Goal: Check status: Check status

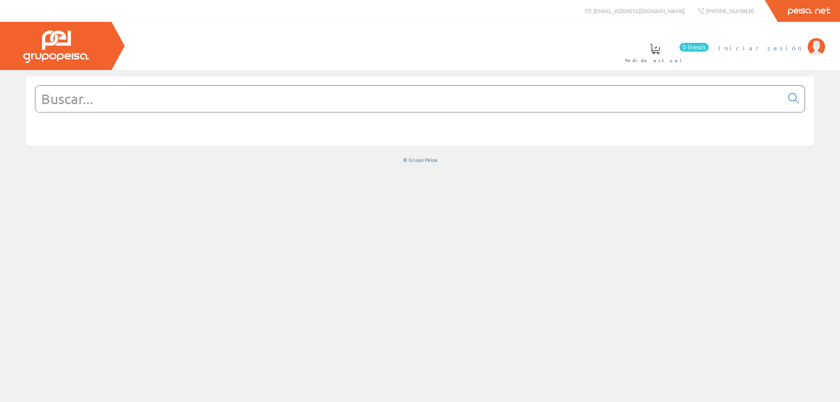
click at [783, 47] on span "Iniciar sesión" at bounding box center [760, 47] width 85 height 9
click at [760, 49] on span "MONSOLAR INGENIERIA SL" at bounding box center [732, 47] width 142 height 9
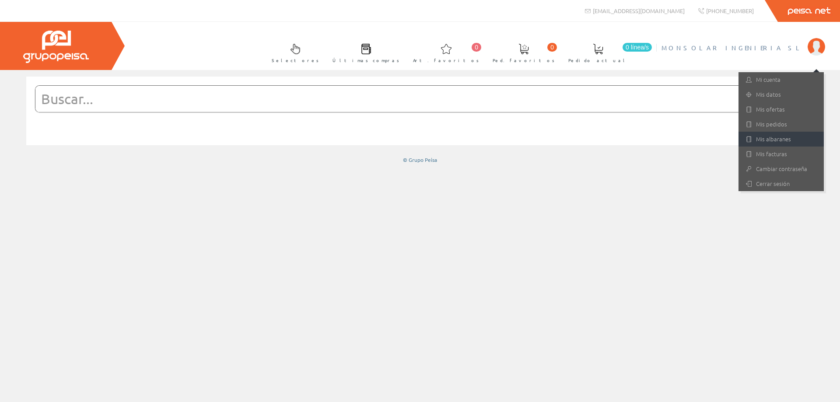
click at [776, 138] on link "Mis albaranes" at bounding box center [780, 139] width 85 height 15
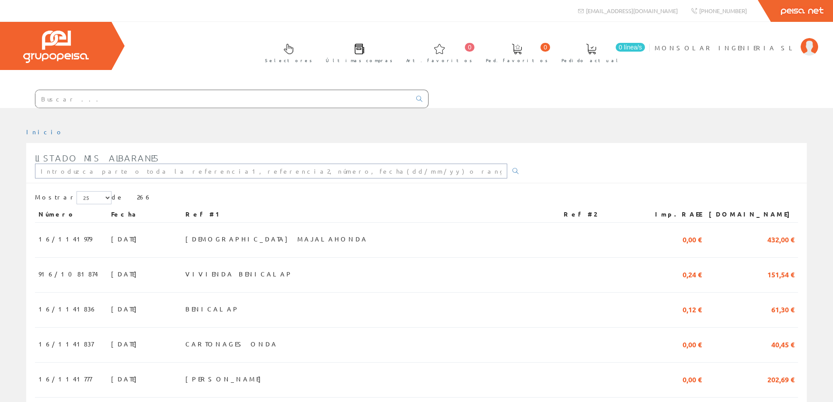
click at [160, 173] on input "text" at bounding box center [271, 171] width 472 height 15
type input "valiente"
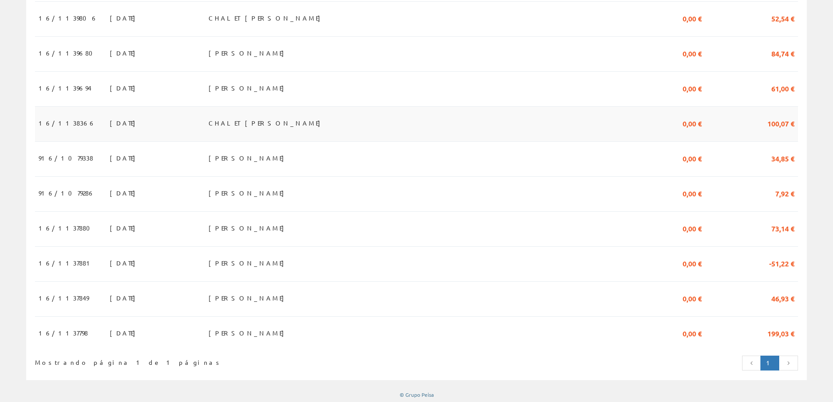
scroll to position [370, 0]
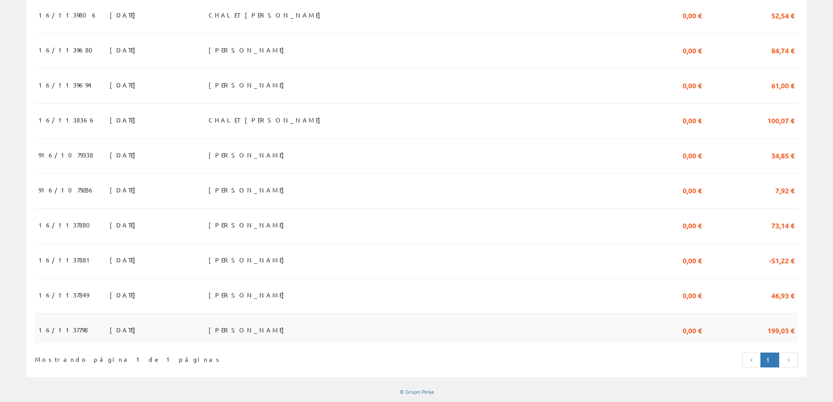
click at [273, 332] on span "CARLOS VALIENTE" at bounding box center [249, 329] width 80 height 15
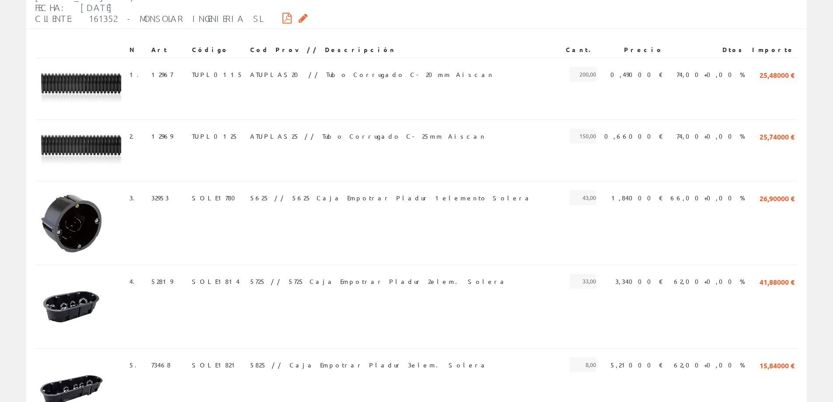
scroll to position [121, 0]
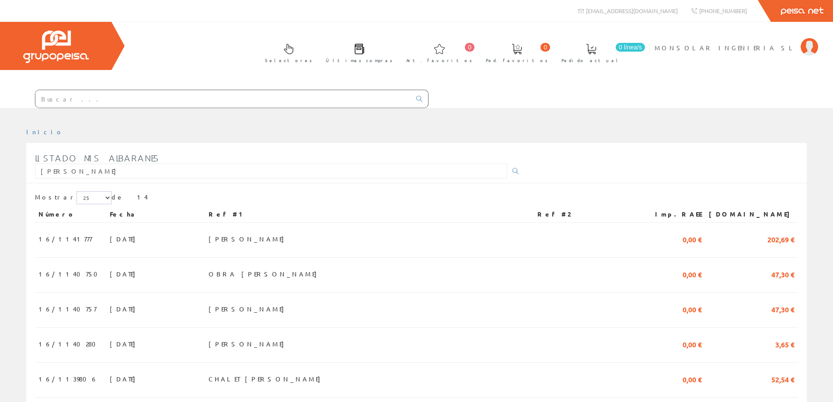
scroll to position [370, 0]
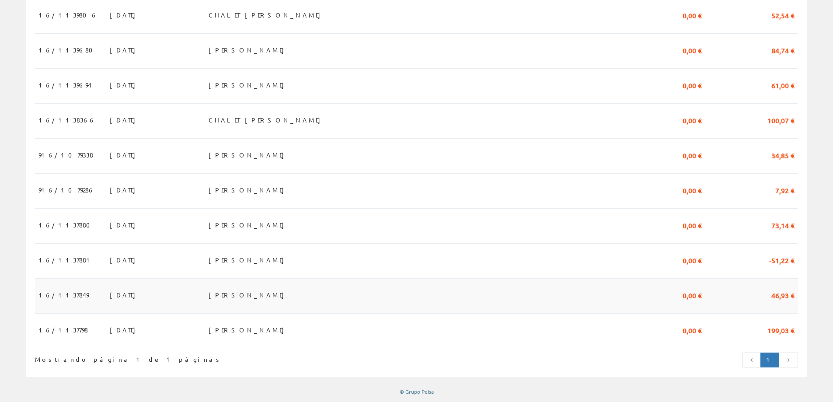
click at [259, 290] on span "[PERSON_NAME]" at bounding box center [249, 294] width 80 height 15
